Goal: Use online tool/utility: Utilize a website feature to perform a specific function

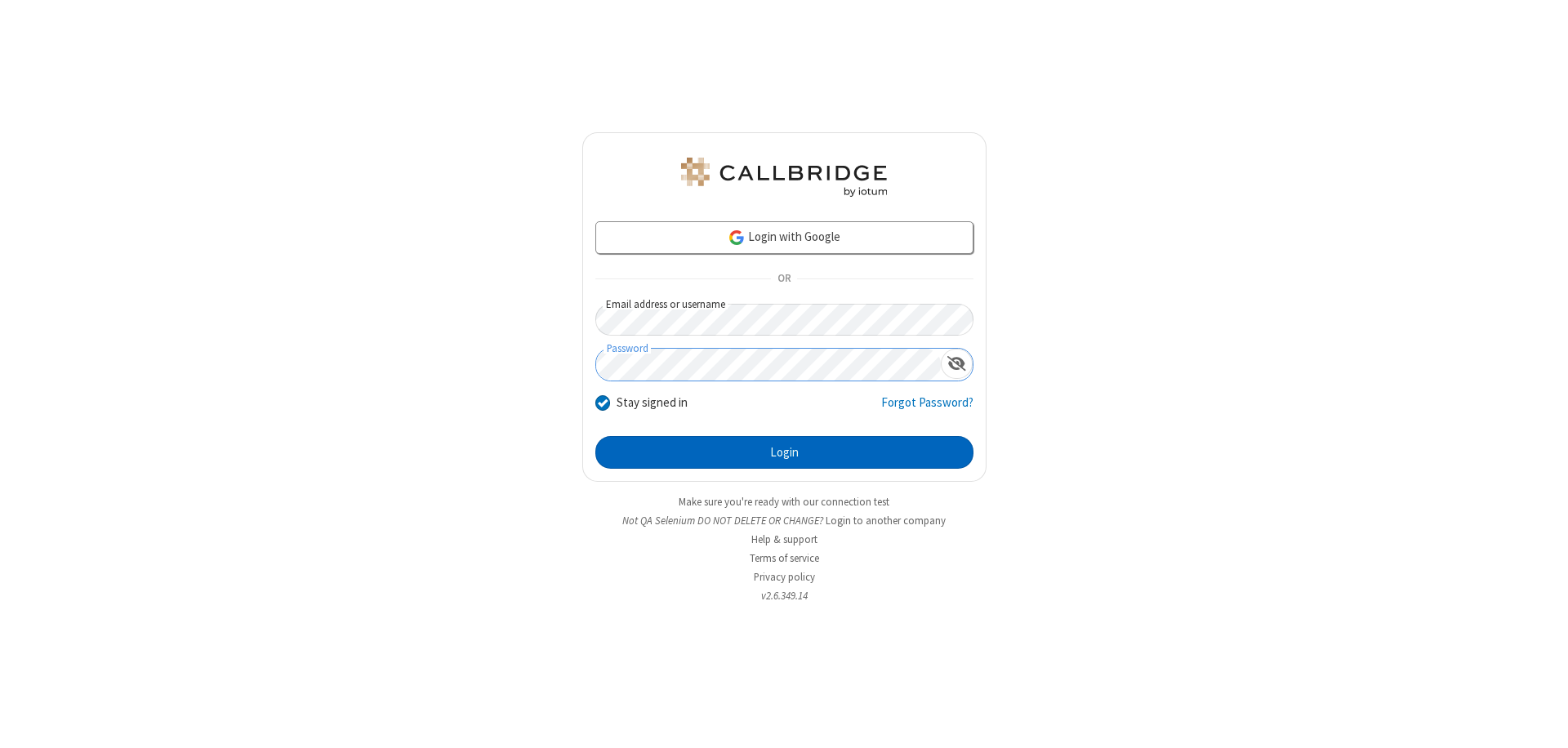
click at [784, 452] on button "Login" at bounding box center [784, 452] width 378 height 33
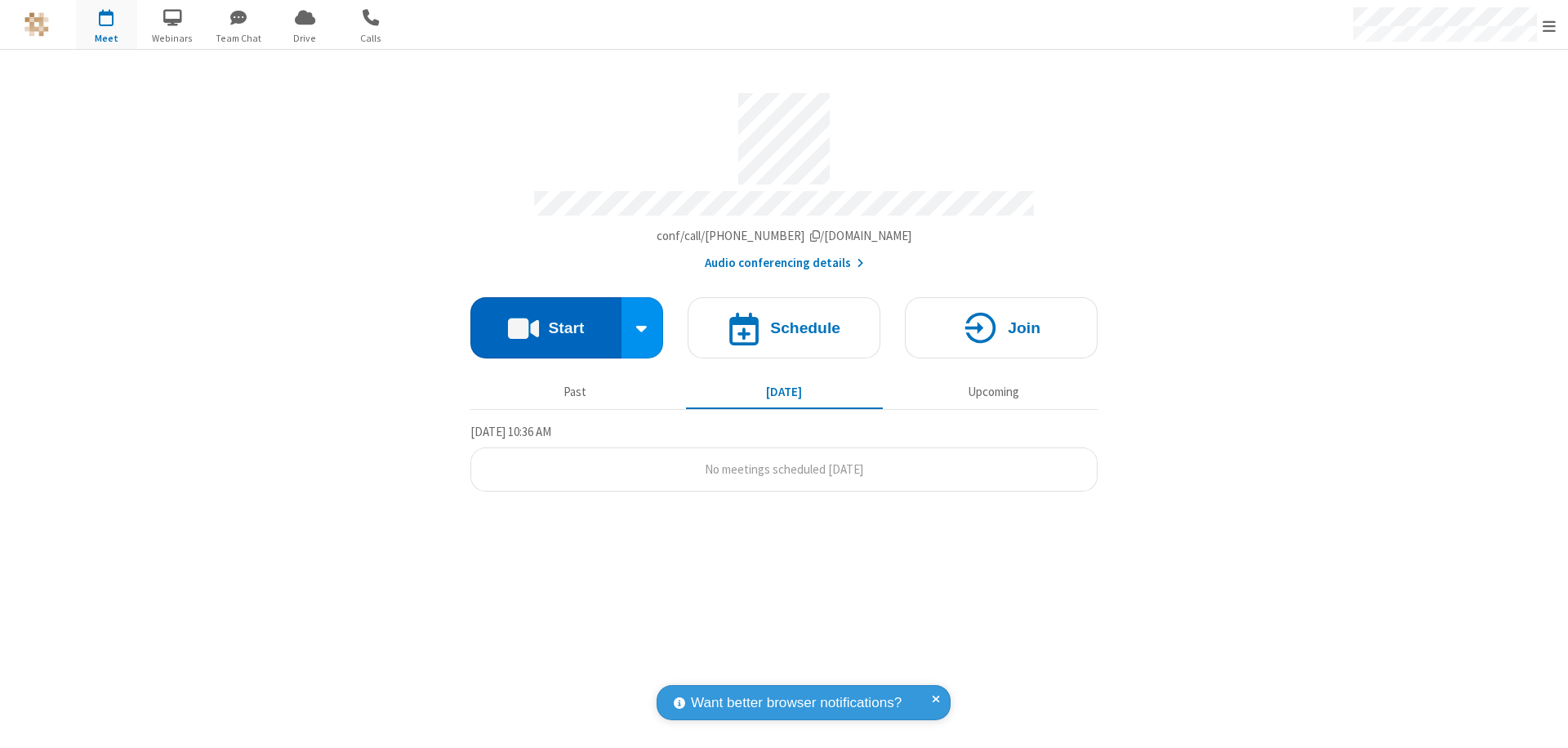
click at [545, 320] on button "Start" at bounding box center [545, 328] width 151 height 61
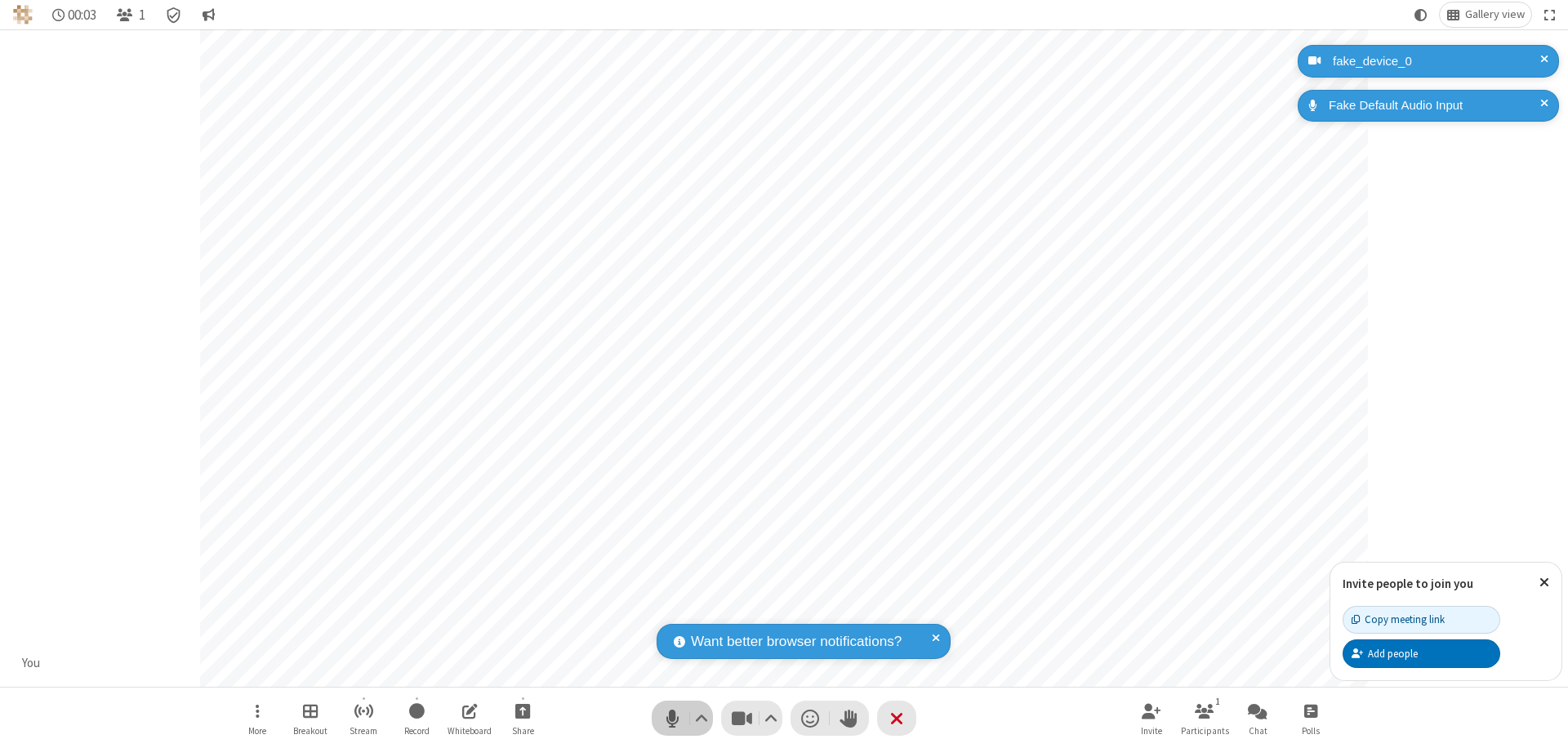
click at [672, 718] on span "Mute (⌘+Shift+A)" at bounding box center [672, 718] width 24 height 23
click at [672, 718] on span "Unmute (⌘+Shift+A)" at bounding box center [672, 718] width 24 height 23
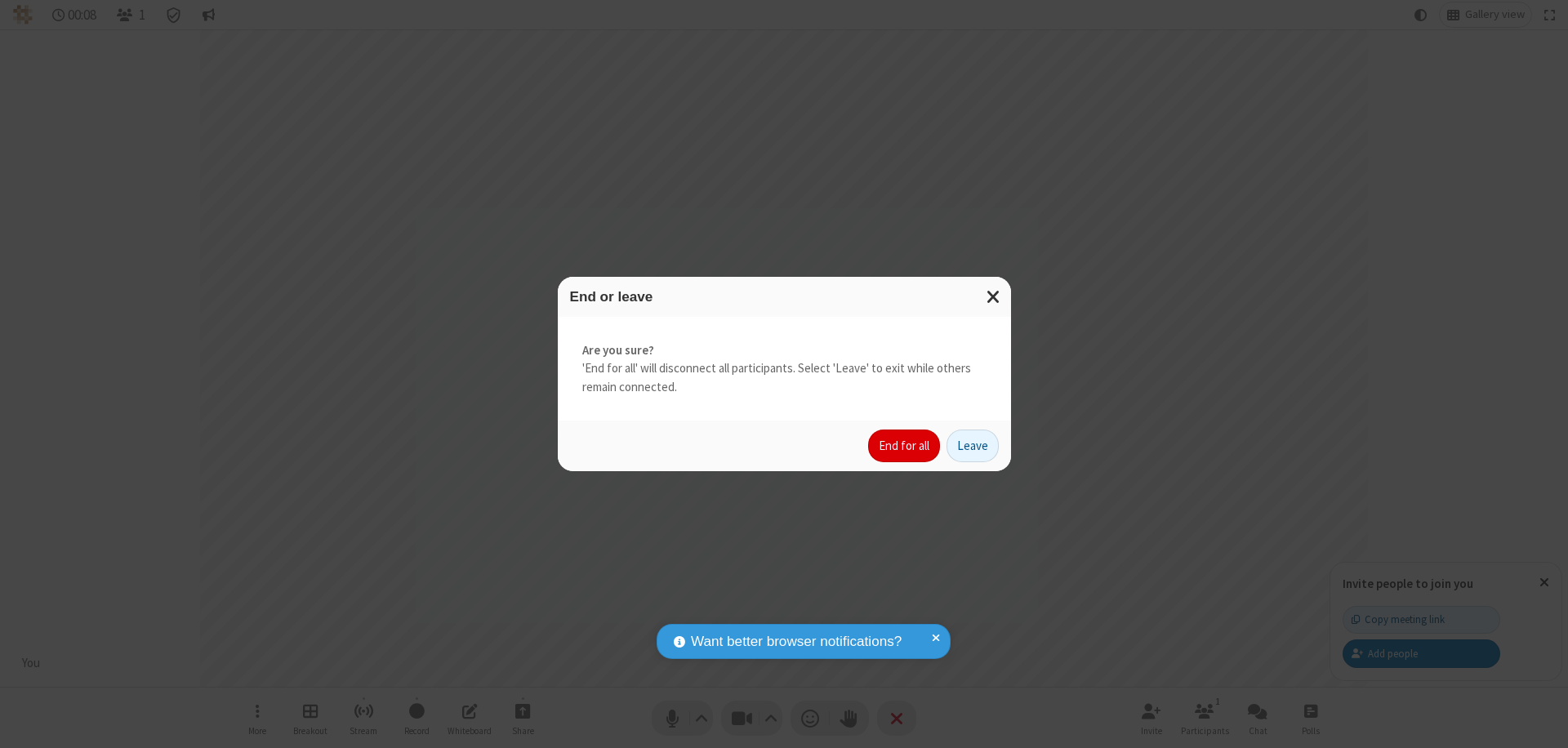
click at [905, 446] on button "End for all" at bounding box center [904, 446] width 72 height 33
